Goal: Information Seeking & Learning: Learn about a topic

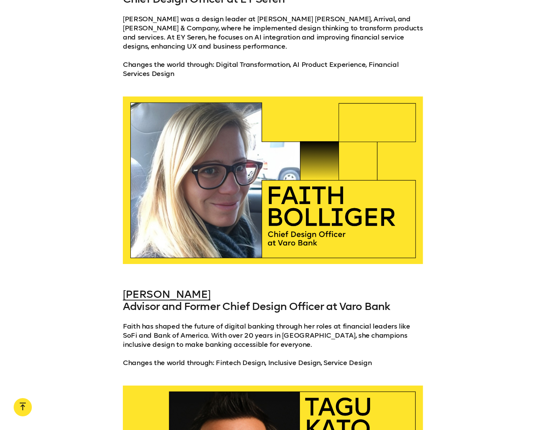
scroll to position [1694, 0]
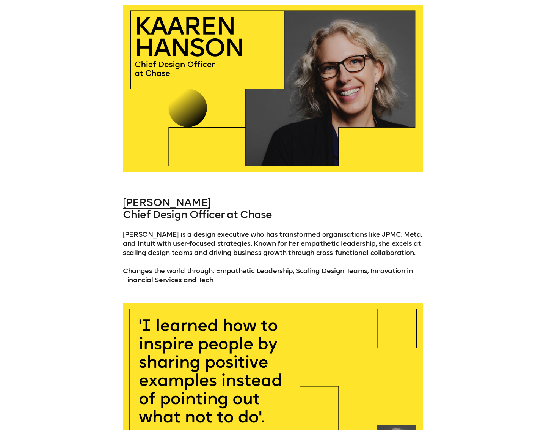
scroll to position [645, 0]
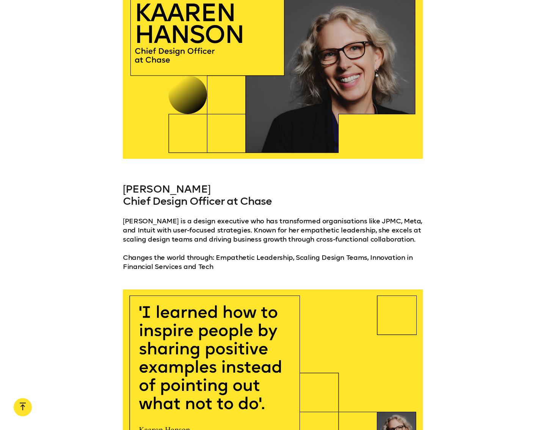
click at [179, 189] on link "[PERSON_NAME]" at bounding box center [167, 189] width 88 height 13
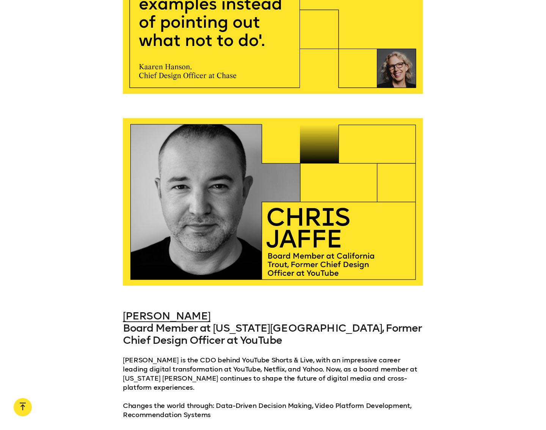
scroll to position [1144, 0]
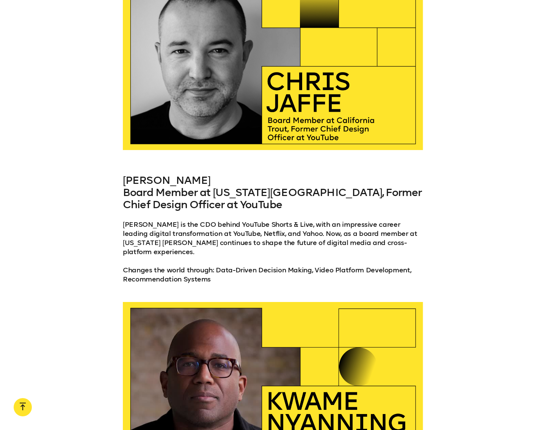
click at [157, 180] on link "[PERSON_NAME]" at bounding box center [167, 180] width 88 height 13
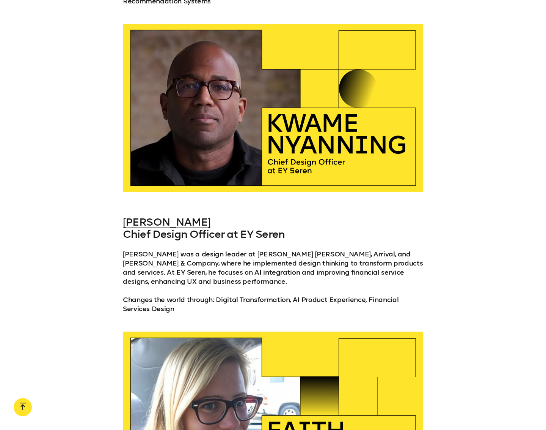
scroll to position [1440, 0]
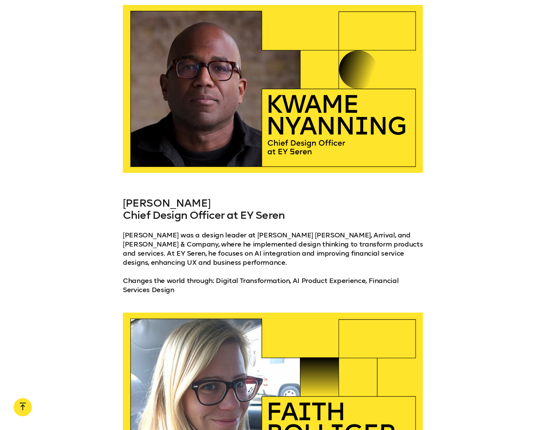
click at [193, 197] on link "[PERSON_NAME]" at bounding box center [167, 203] width 88 height 13
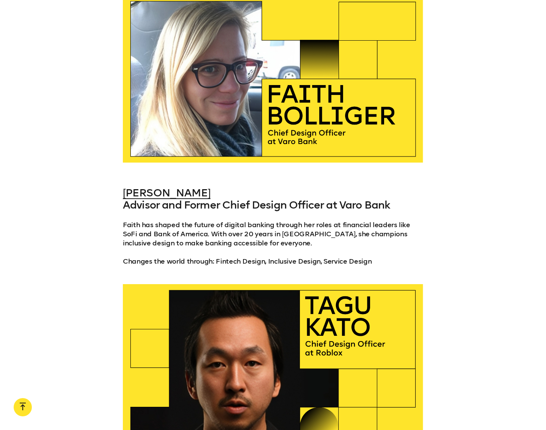
scroll to position [1763, 0]
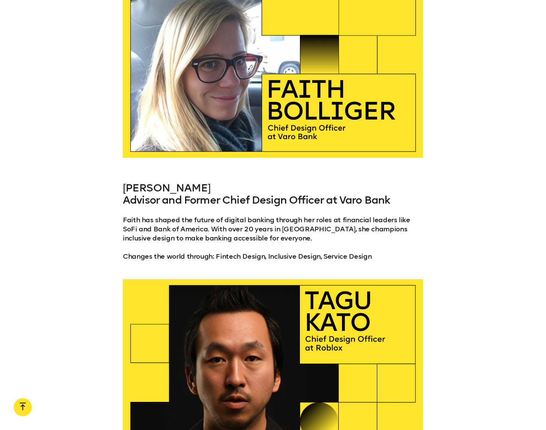
click at [155, 181] on link "[PERSON_NAME]" at bounding box center [167, 187] width 88 height 13
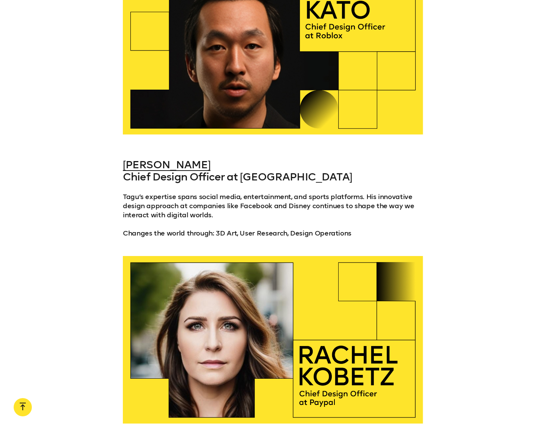
scroll to position [2088, 0]
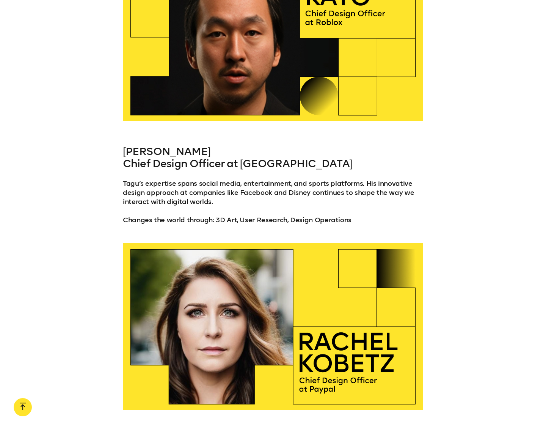
click at [158, 145] on link "[PERSON_NAME]" at bounding box center [167, 151] width 88 height 13
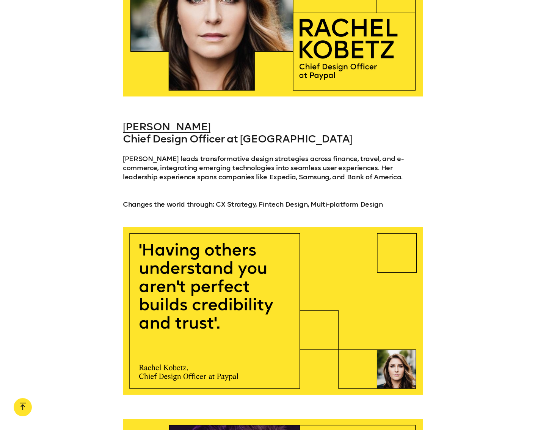
scroll to position [2402, 0]
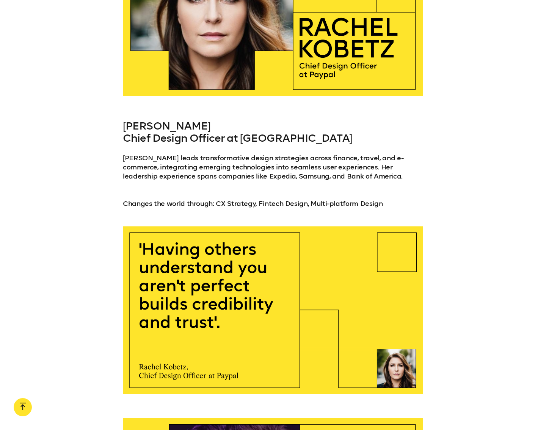
click at [176, 120] on link "[PERSON_NAME]" at bounding box center [167, 126] width 88 height 13
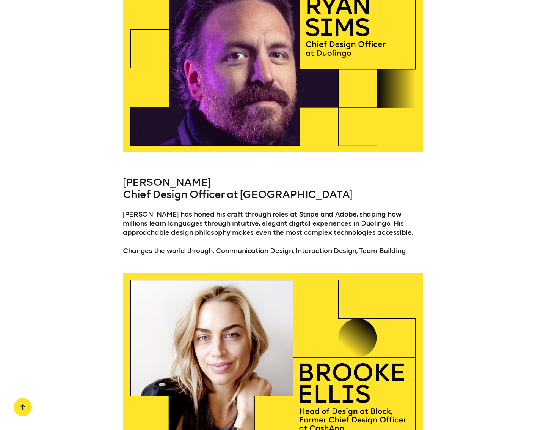
scroll to position [2839, 0]
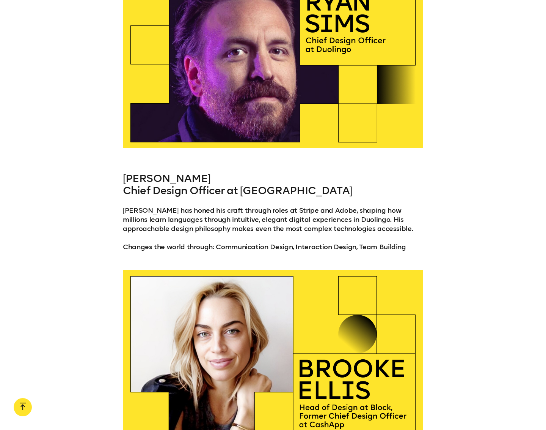
click at [147, 172] on link "[PERSON_NAME]" at bounding box center [167, 178] width 88 height 13
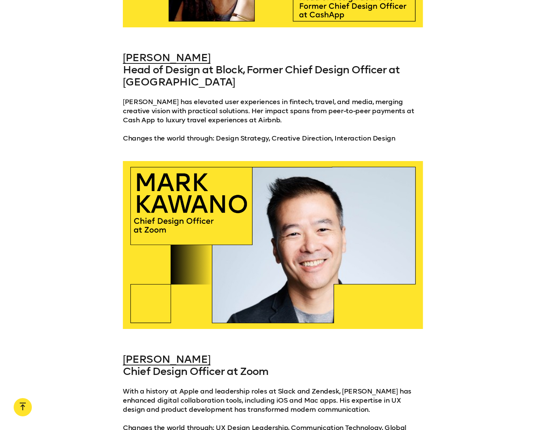
scroll to position [3265, 0]
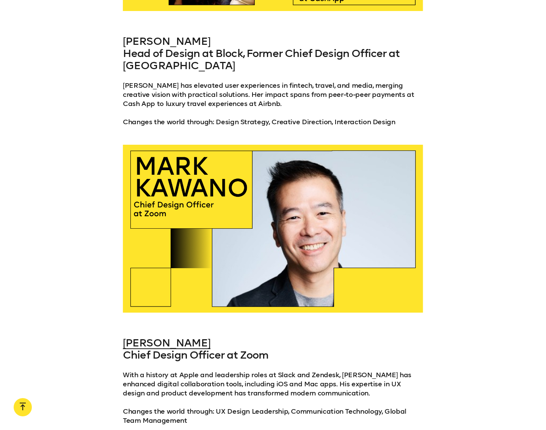
click at [147, 35] on link "[PERSON_NAME]" at bounding box center [167, 41] width 88 height 13
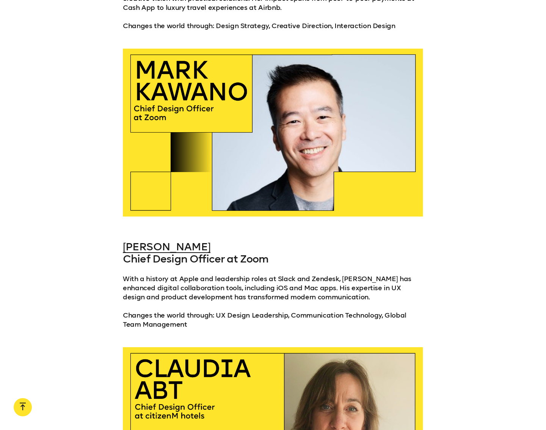
scroll to position [3372, 0]
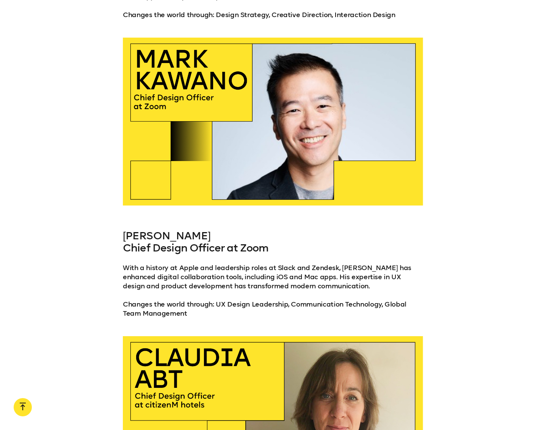
click at [170, 229] on link "[PERSON_NAME]" at bounding box center [167, 235] width 88 height 13
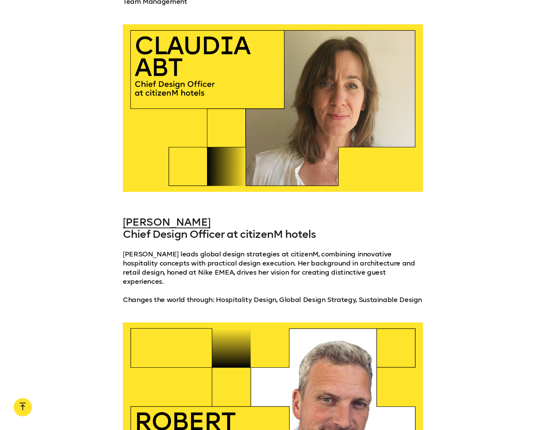
scroll to position [3686, 0]
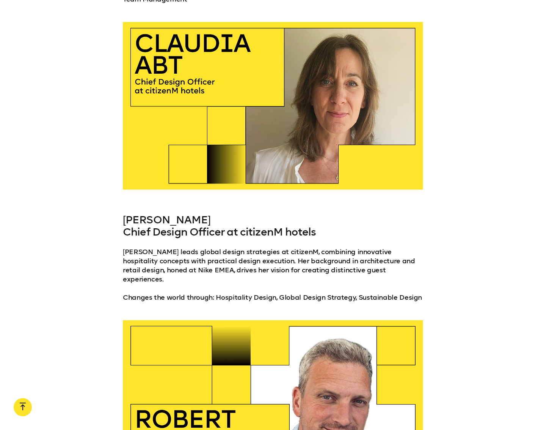
click at [167, 213] on link "[PERSON_NAME]" at bounding box center [167, 219] width 88 height 13
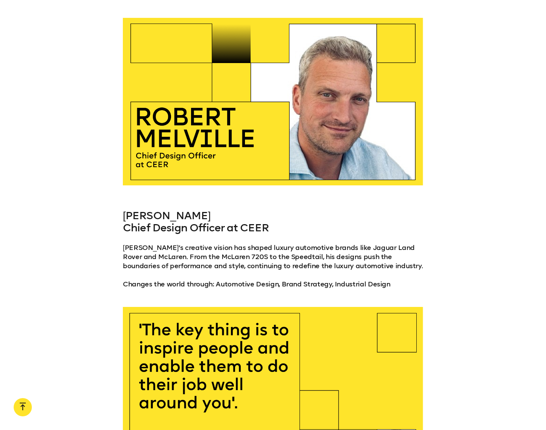
scroll to position [3989, 0]
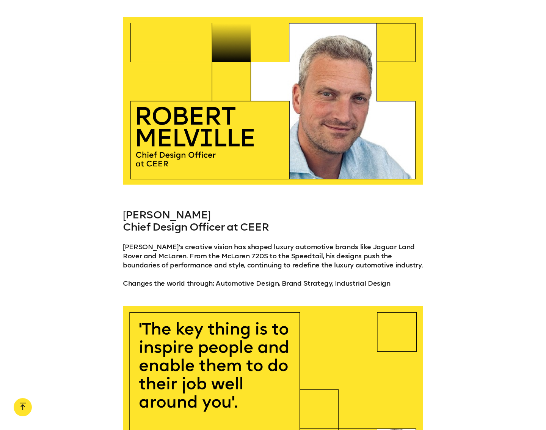
click at [161, 208] on link "[PERSON_NAME]" at bounding box center [167, 214] width 88 height 13
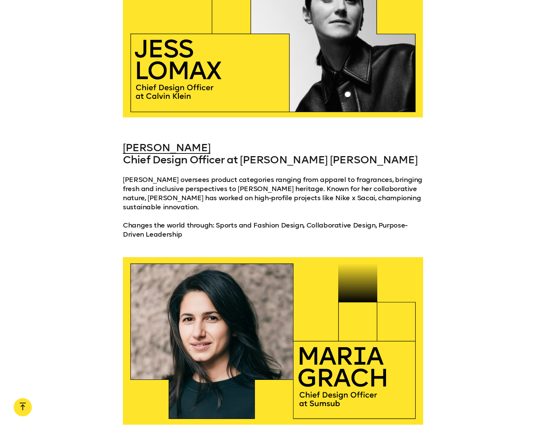
scroll to position [4537, 0]
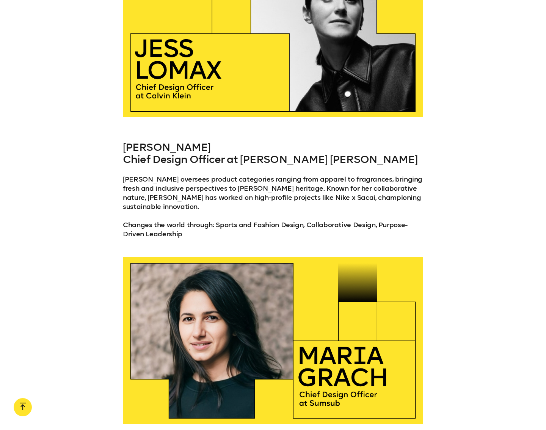
click at [161, 141] on link "[PERSON_NAME]" at bounding box center [167, 147] width 88 height 13
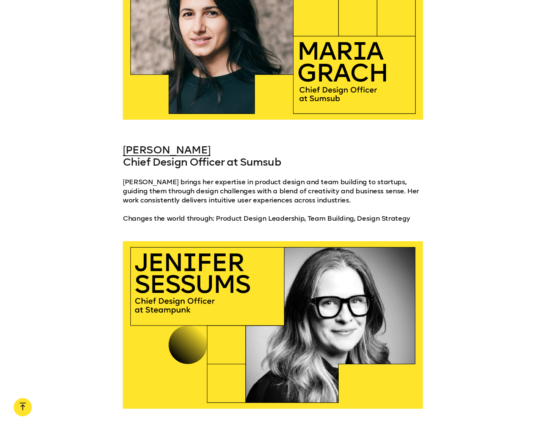
scroll to position [4845, 0]
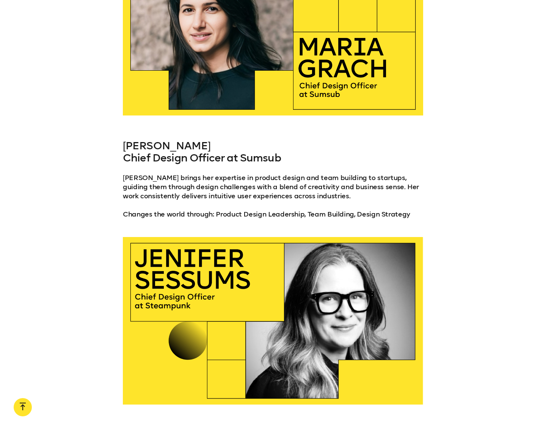
click at [164, 139] on link "[PERSON_NAME]" at bounding box center [167, 145] width 88 height 13
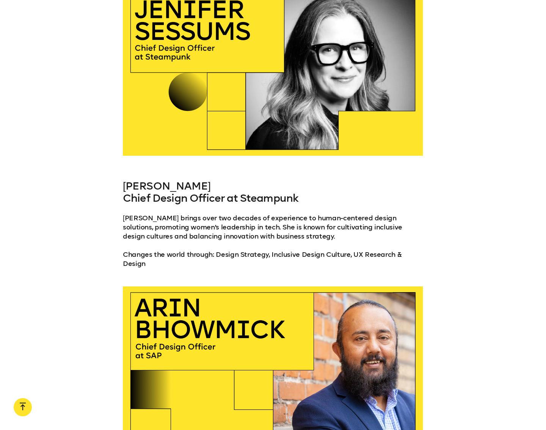
scroll to position [5094, 0]
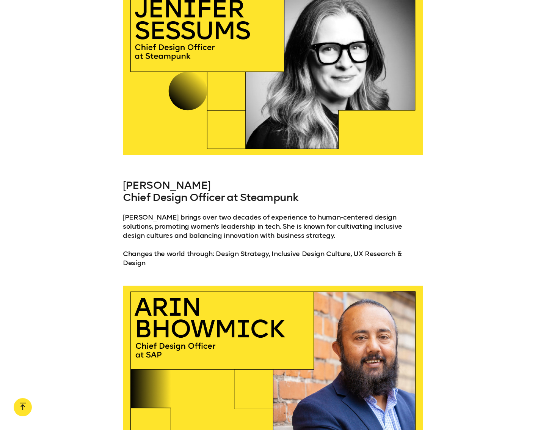
click at [186, 179] on link "[PERSON_NAME]" at bounding box center [167, 185] width 88 height 13
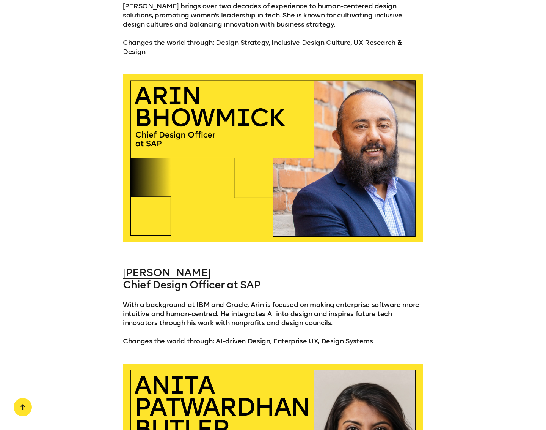
scroll to position [5309, 0]
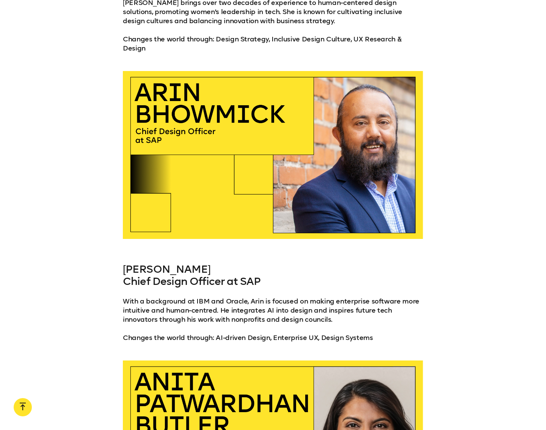
click at [156, 263] on link "[PERSON_NAME]" at bounding box center [167, 269] width 88 height 13
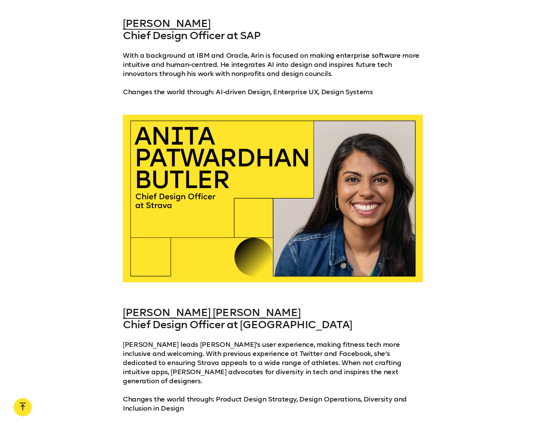
scroll to position [5599, 0]
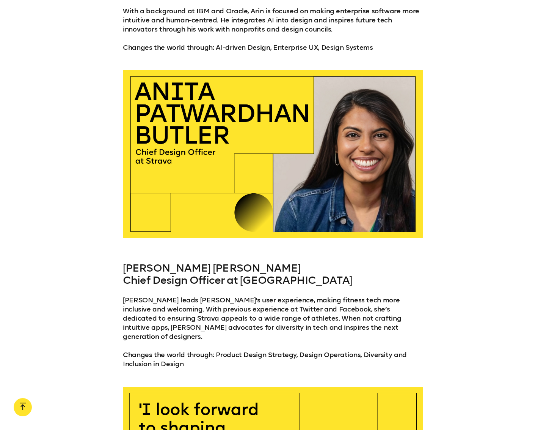
click at [176, 261] on link "[PERSON_NAME] [PERSON_NAME]" at bounding box center [212, 267] width 178 height 13
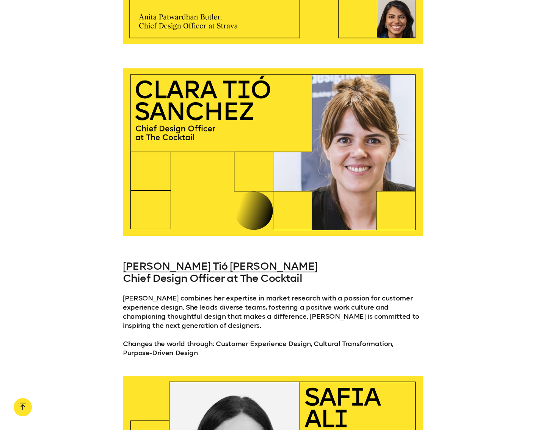
scroll to position [6109, 0]
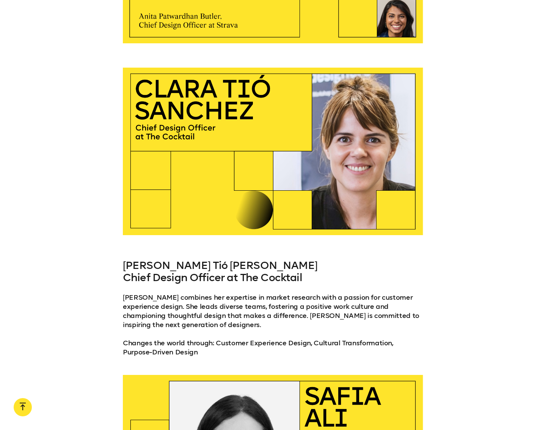
click at [198, 259] on link "[PERSON_NAME] Tió [PERSON_NAME]" at bounding box center [220, 265] width 195 height 13
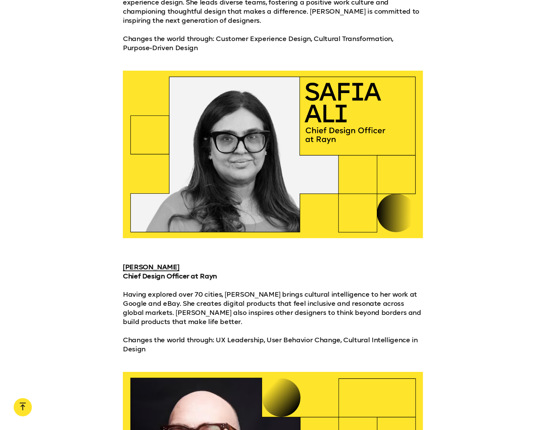
scroll to position [6449, 0]
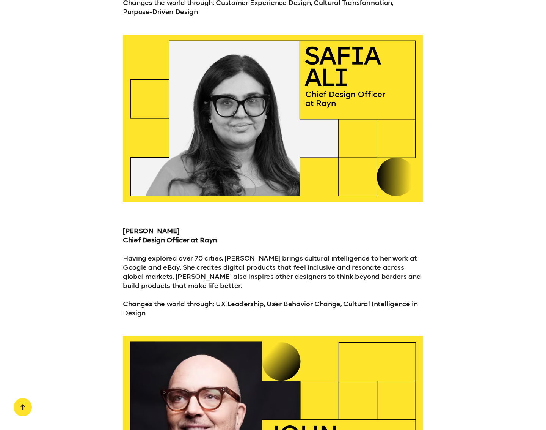
click at [140, 227] on strong "[PERSON_NAME]" at bounding box center [151, 231] width 57 height 8
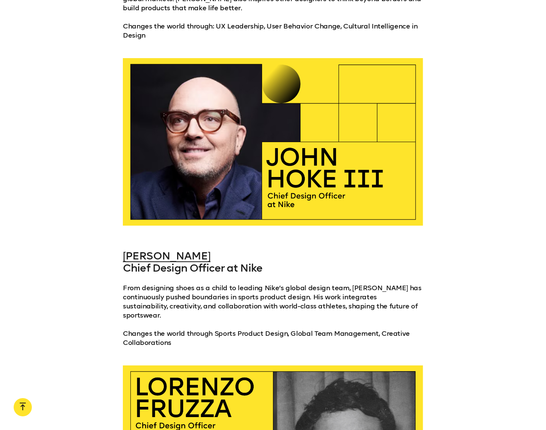
scroll to position [6732, 0]
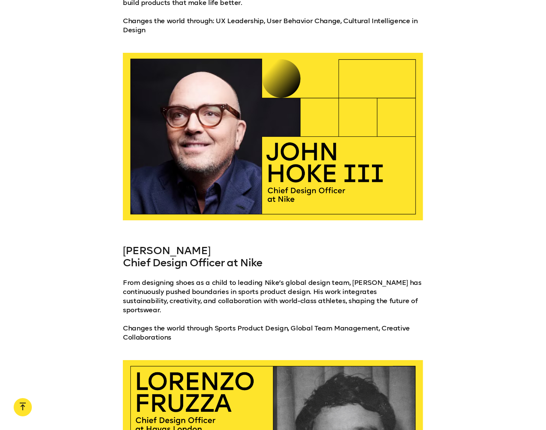
click at [169, 244] on link "[PERSON_NAME]" at bounding box center [167, 250] width 88 height 13
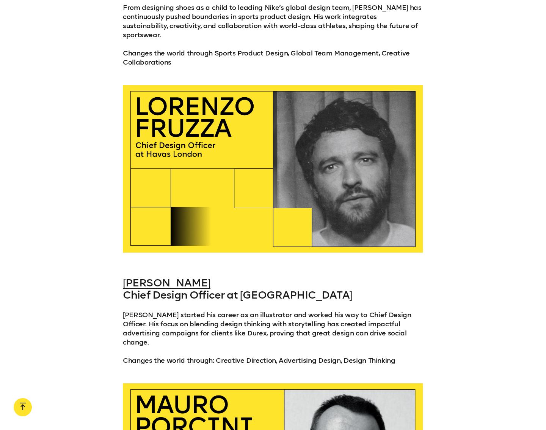
scroll to position [7009, 0]
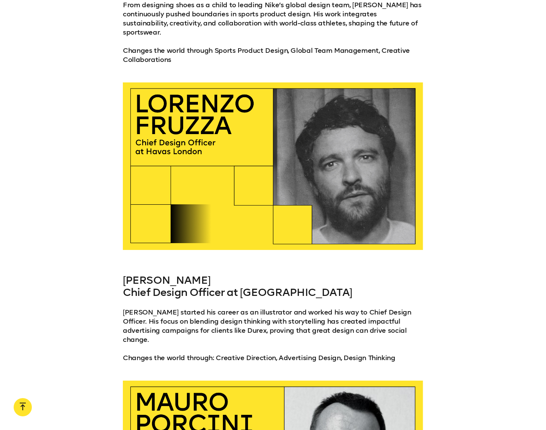
click at [179, 274] on link "[PERSON_NAME]" at bounding box center [167, 280] width 88 height 13
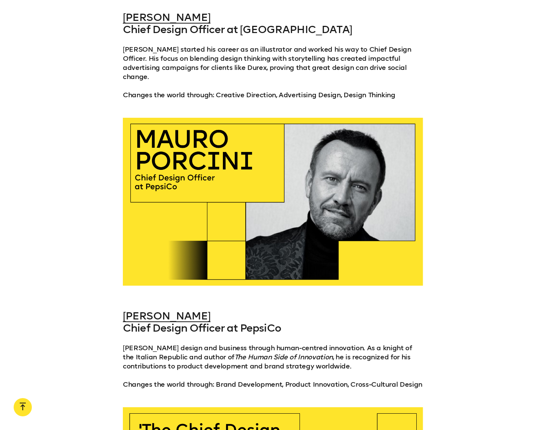
scroll to position [7299, 0]
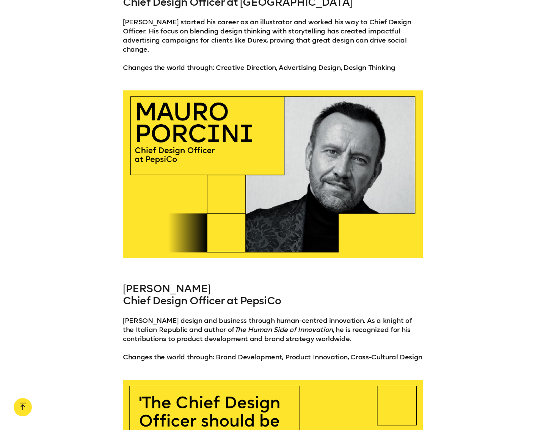
click at [167, 282] on link "[PERSON_NAME]" at bounding box center [167, 288] width 88 height 13
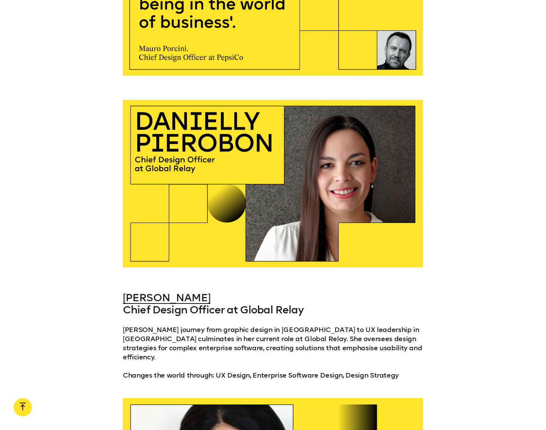
scroll to position [7799, 0]
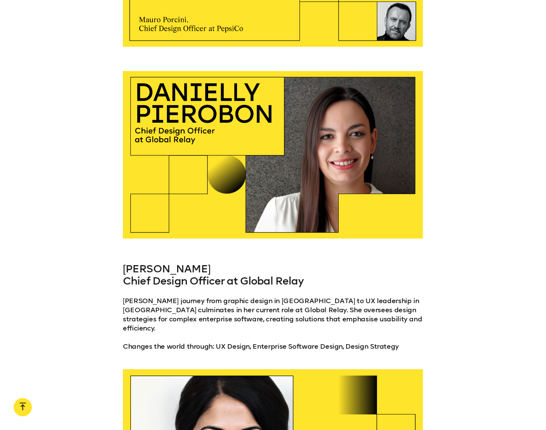
click at [191, 262] on link "[PERSON_NAME]" at bounding box center [167, 268] width 88 height 13
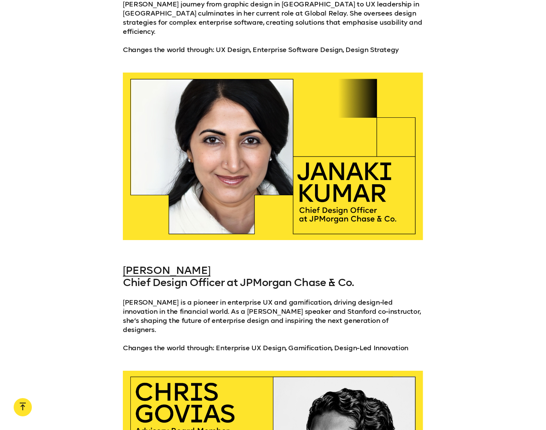
scroll to position [8106, 0]
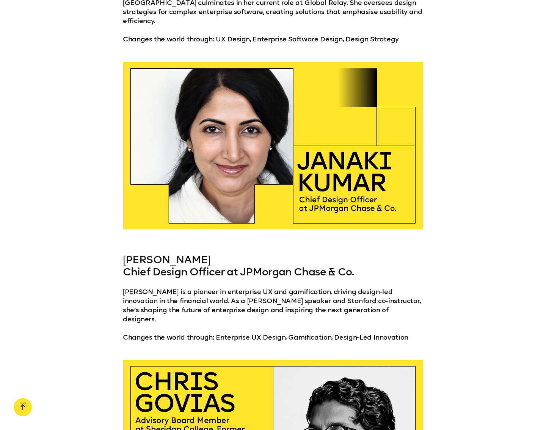
click at [171, 253] on link "[PERSON_NAME]" at bounding box center [167, 259] width 88 height 13
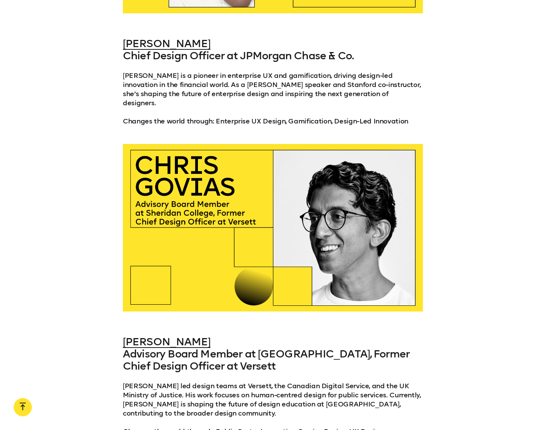
scroll to position [8369, 0]
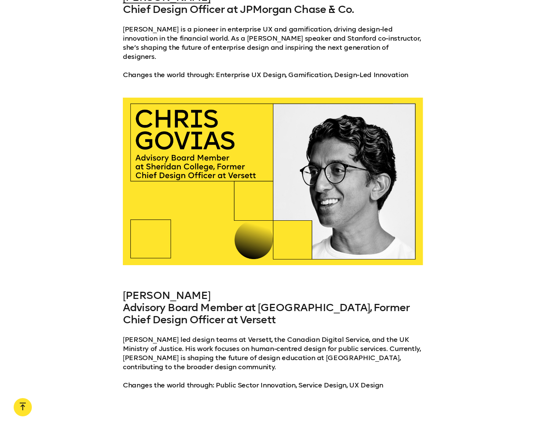
click at [156, 289] on link "[PERSON_NAME]" at bounding box center [167, 295] width 88 height 13
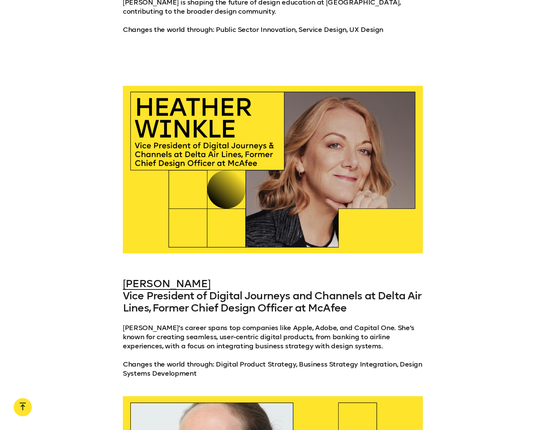
scroll to position [8729, 0]
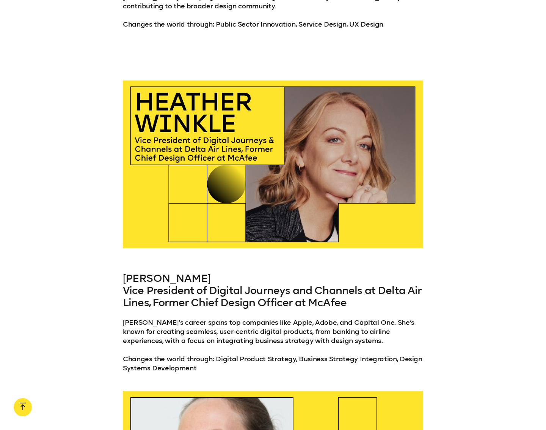
click at [183, 272] on link "[PERSON_NAME]" at bounding box center [167, 278] width 88 height 13
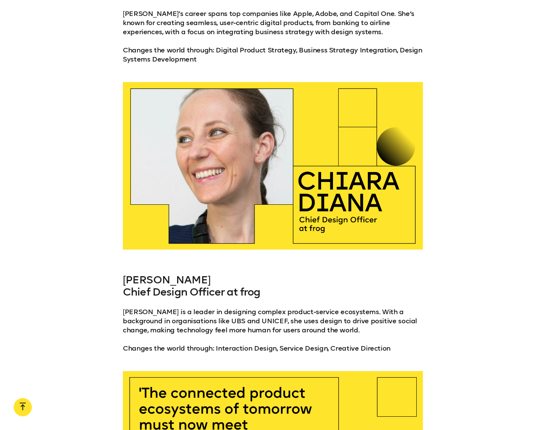
scroll to position [9038, 0]
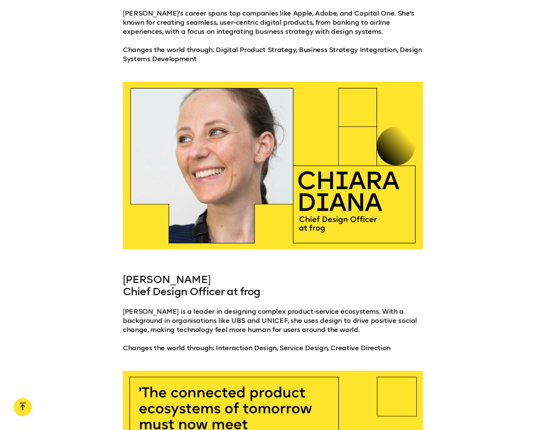
click at [168, 273] on link "[PERSON_NAME]" at bounding box center [167, 279] width 88 height 13
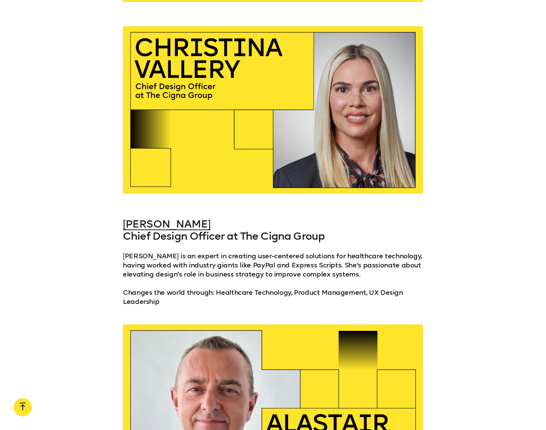
scroll to position [9575, 0]
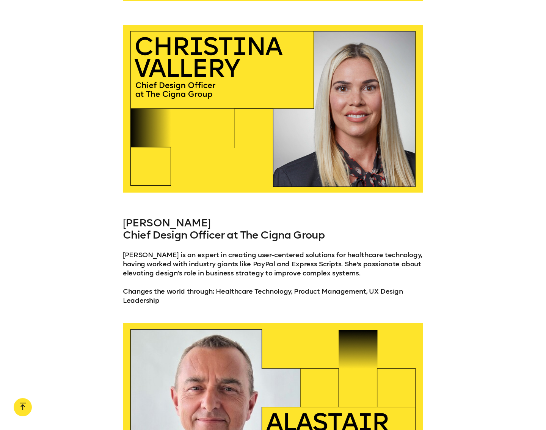
click at [189, 216] on link "[PERSON_NAME]" at bounding box center [167, 222] width 88 height 13
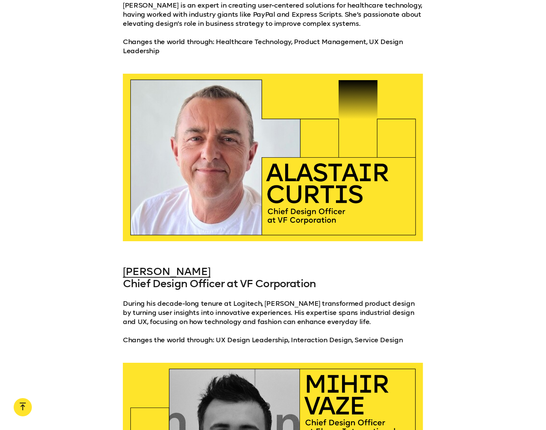
scroll to position [9886, 0]
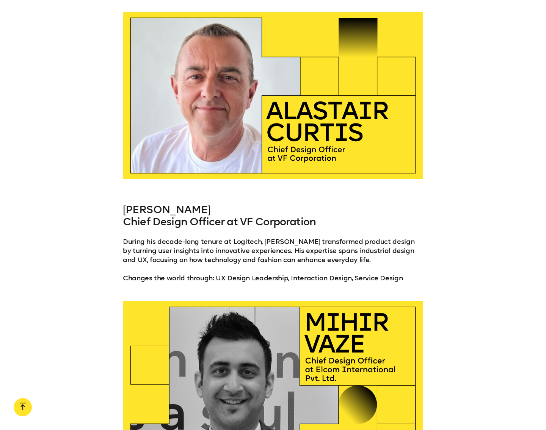
click at [167, 203] on link "[PERSON_NAME]" at bounding box center [167, 209] width 88 height 13
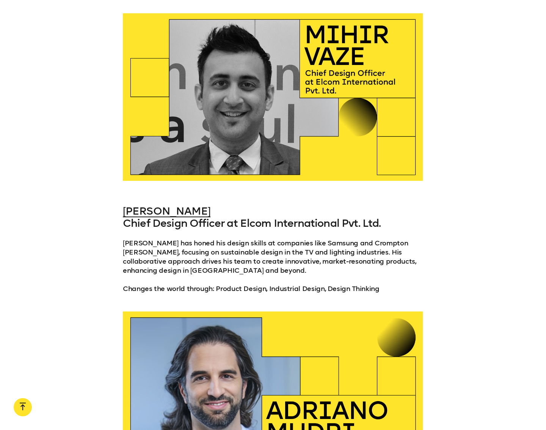
scroll to position [10191, 0]
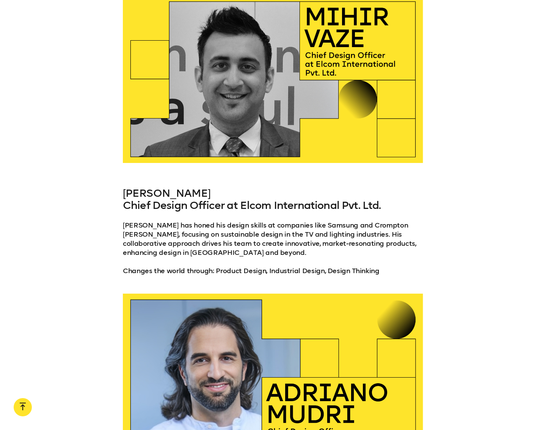
click at [150, 187] on link "[PERSON_NAME]" at bounding box center [167, 193] width 88 height 13
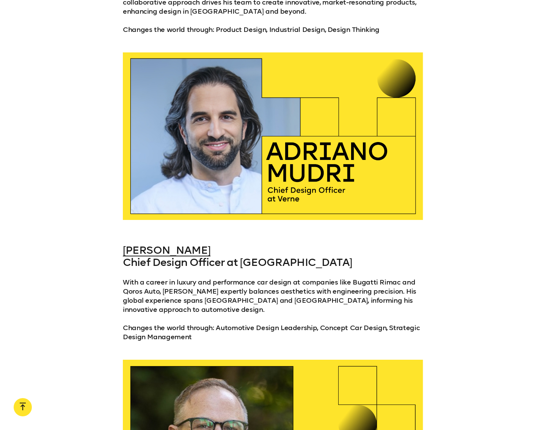
scroll to position [10463, 0]
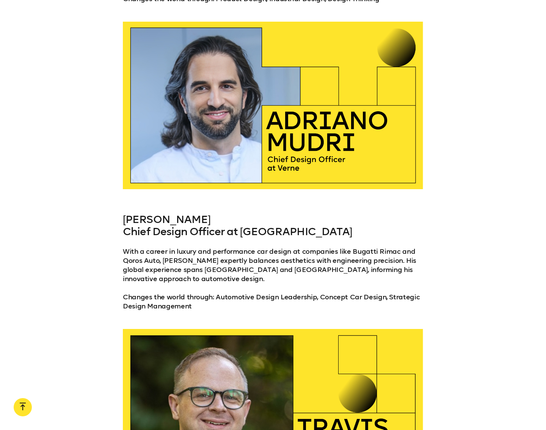
click at [183, 213] on link "[PERSON_NAME]" at bounding box center [167, 219] width 88 height 13
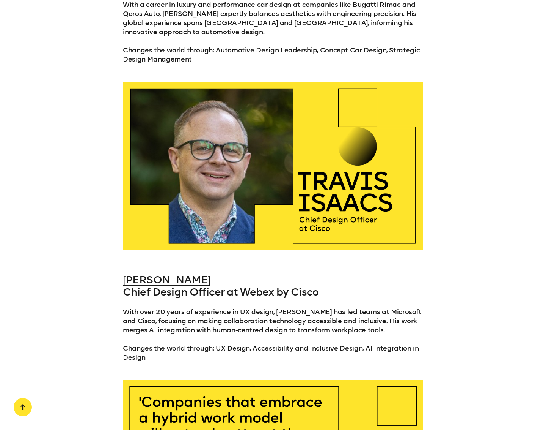
scroll to position [10711, 0]
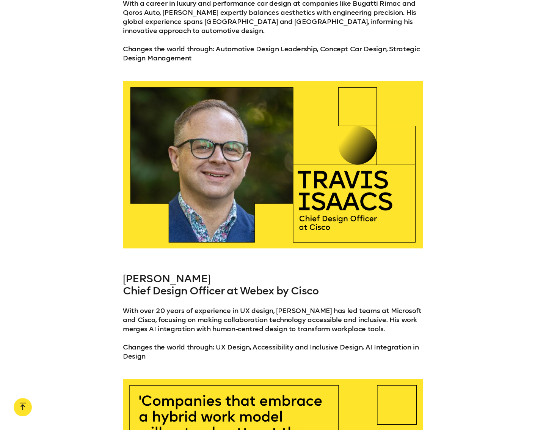
click at [170, 272] on link "[PERSON_NAME]" at bounding box center [167, 278] width 88 height 13
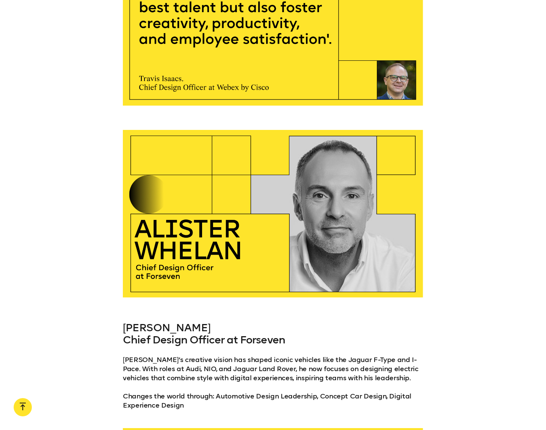
scroll to position [11152, 0]
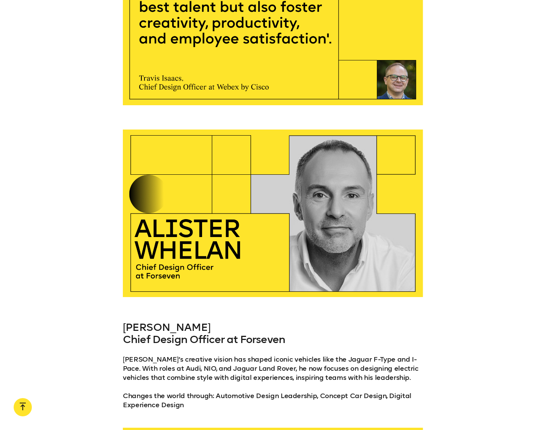
click at [186, 321] on link "[PERSON_NAME]" at bounding box center [167, 327] width 88 height 13
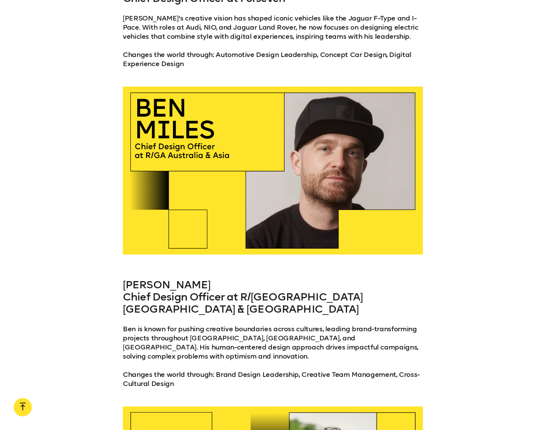
scroll to position [11493, 0]
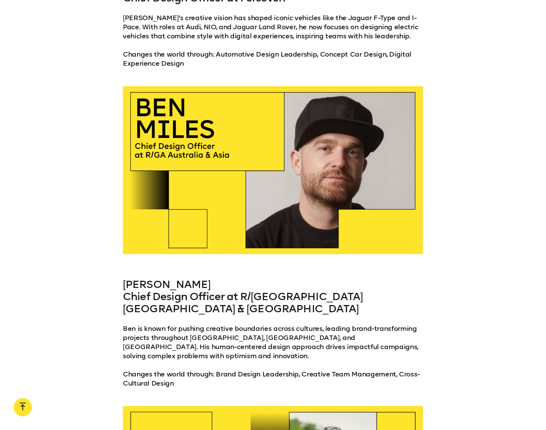
click at [156, 278] on link "[PERSON_NAME]" at bounding box center [167, 284] width 88 height 13
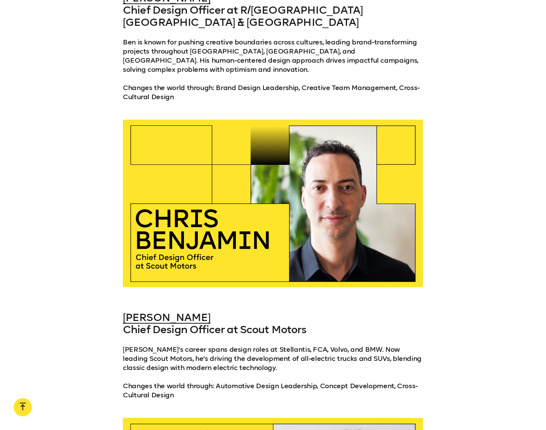
scroll to position [11798, 0]
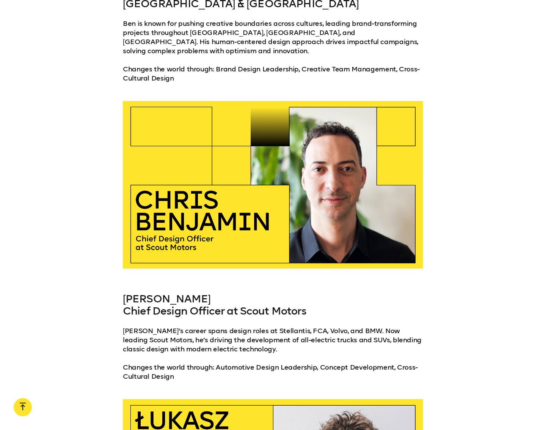
click at [188, 292] on link "[PERSON_NAME]" at bounding box center [167, 298] width 88 height 13
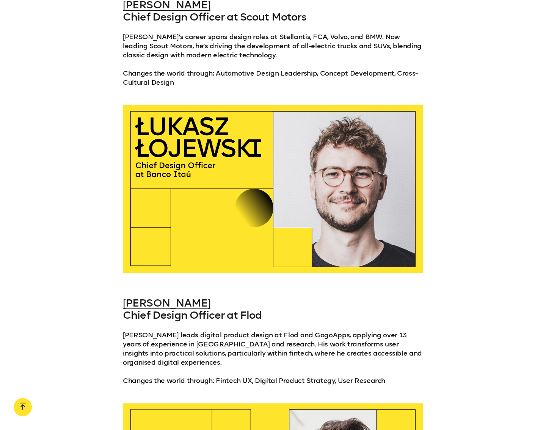
scroll to position [12127, 0]
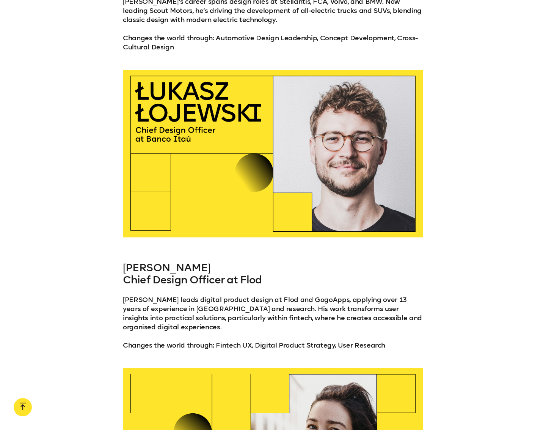
click at [191, 261] on link "[PERSON_NAME]" at bounding box center [167, 267] width 88 height 13
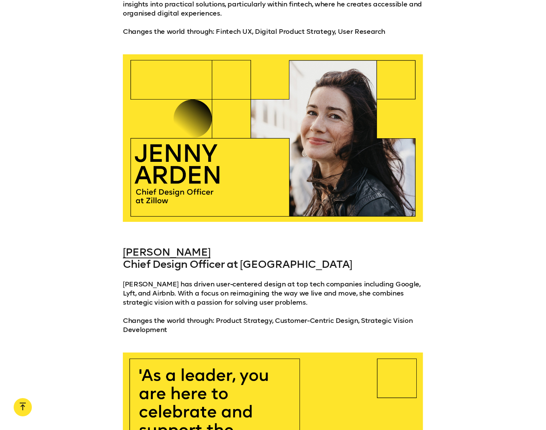
scroll to position [12451, 0]
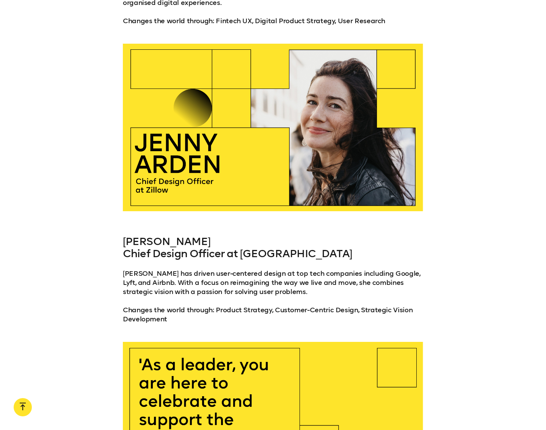
click at [159, 235] on link "[PERSON_NAME]" at bounding box center [167, 241] width 88 height 13
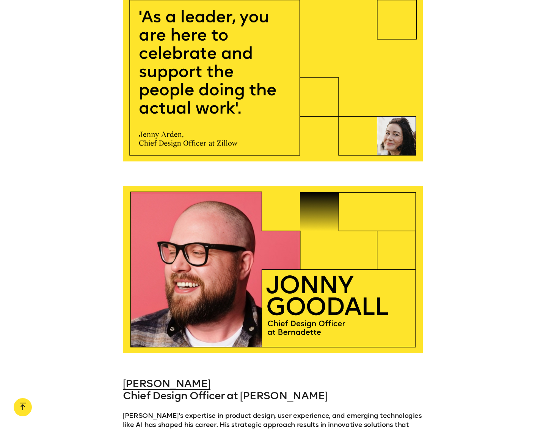
scroll to position [12855, 0]
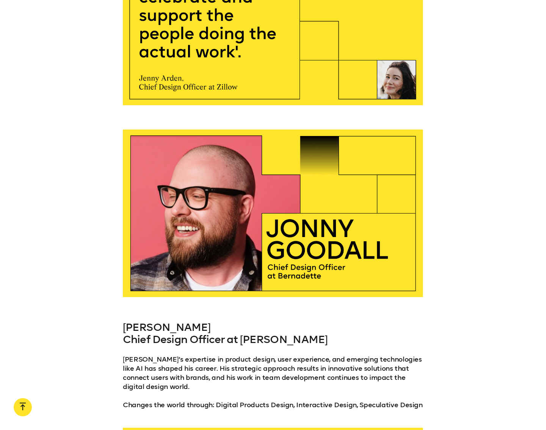
click at [162, 321] on link "[PERSON_NAME]" at bounding box center [167, 327] width 88 height 13
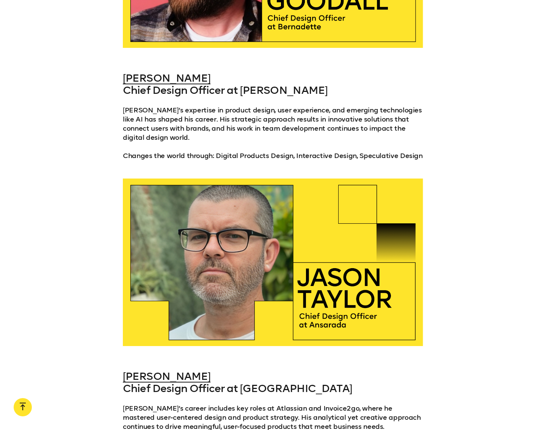
scroll to position [13189, 0]
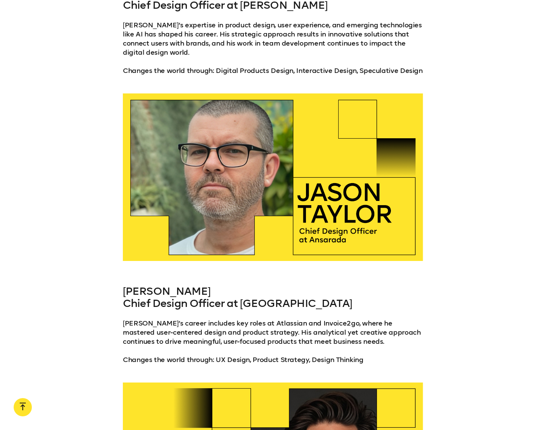
click at [172, 285] on link "[PERSON_NAME]" at bounding box center [167, 291] width 88 height 13
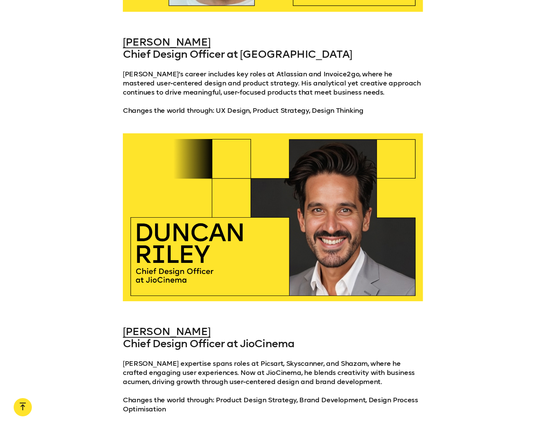
scroll to position [13438, 0]
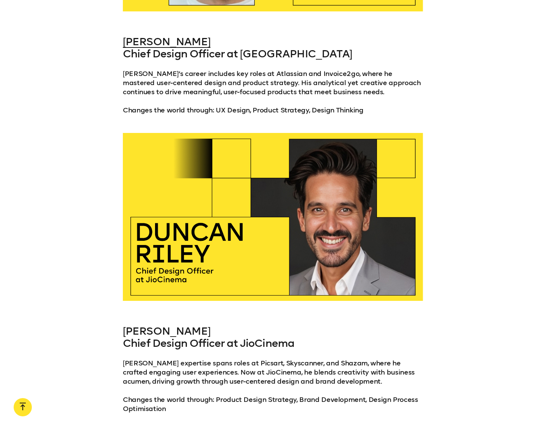
click at [175, 324] on link "[PERSON_NAME]" at bounding box center [167, 330] width 88 height 13
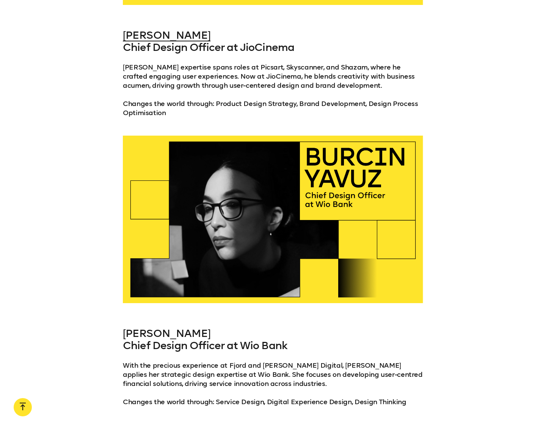
scroll to position [13734, 0]
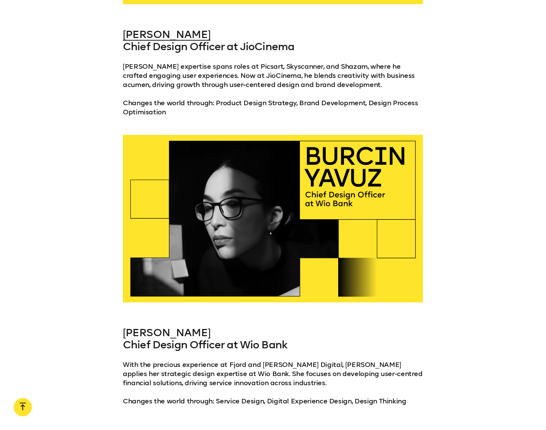
click at [174, 326] on link "[PERSON_NAME]" at bounding box center [167, 332] width 88 height 13
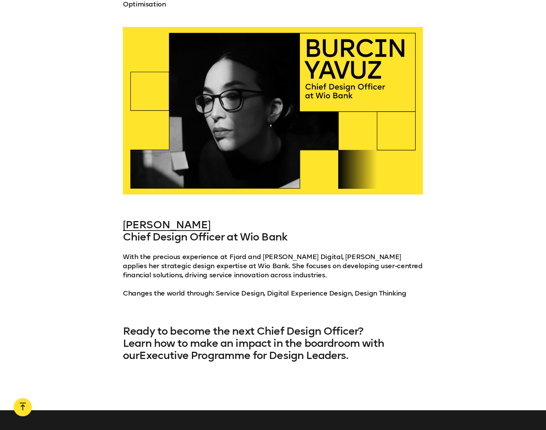
scroll to position [13842, 0]
